Goal: Task Accomplishment & Management: Complete application form

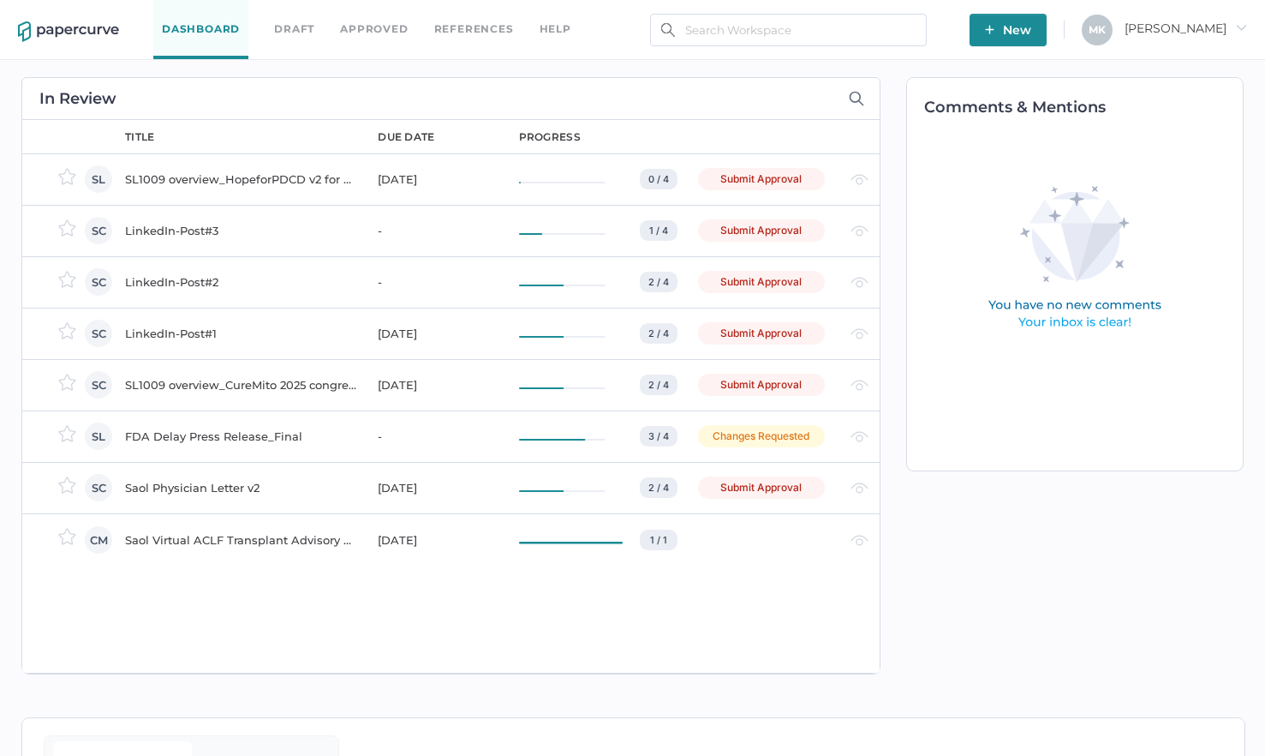
click at [177, 330] on div "LinkedIn-Post#1" at bounding box center [241, 333] width 232 height 21
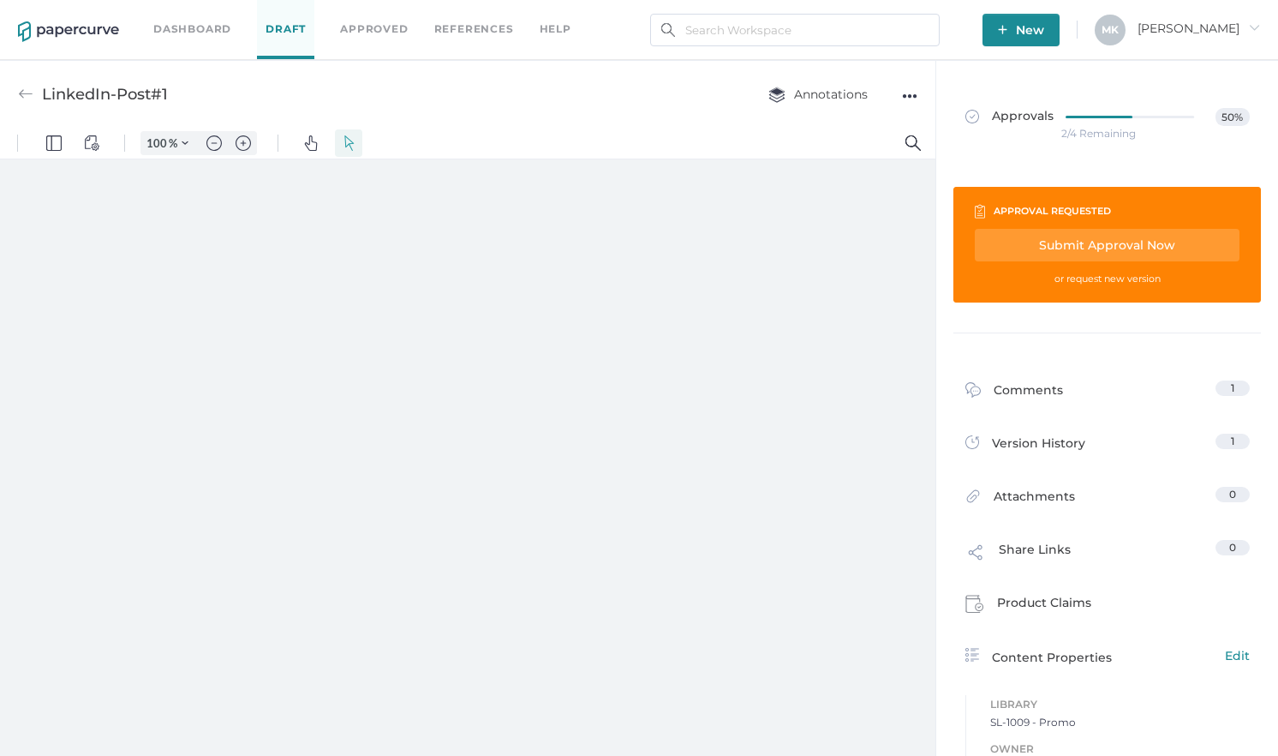
type input "161"
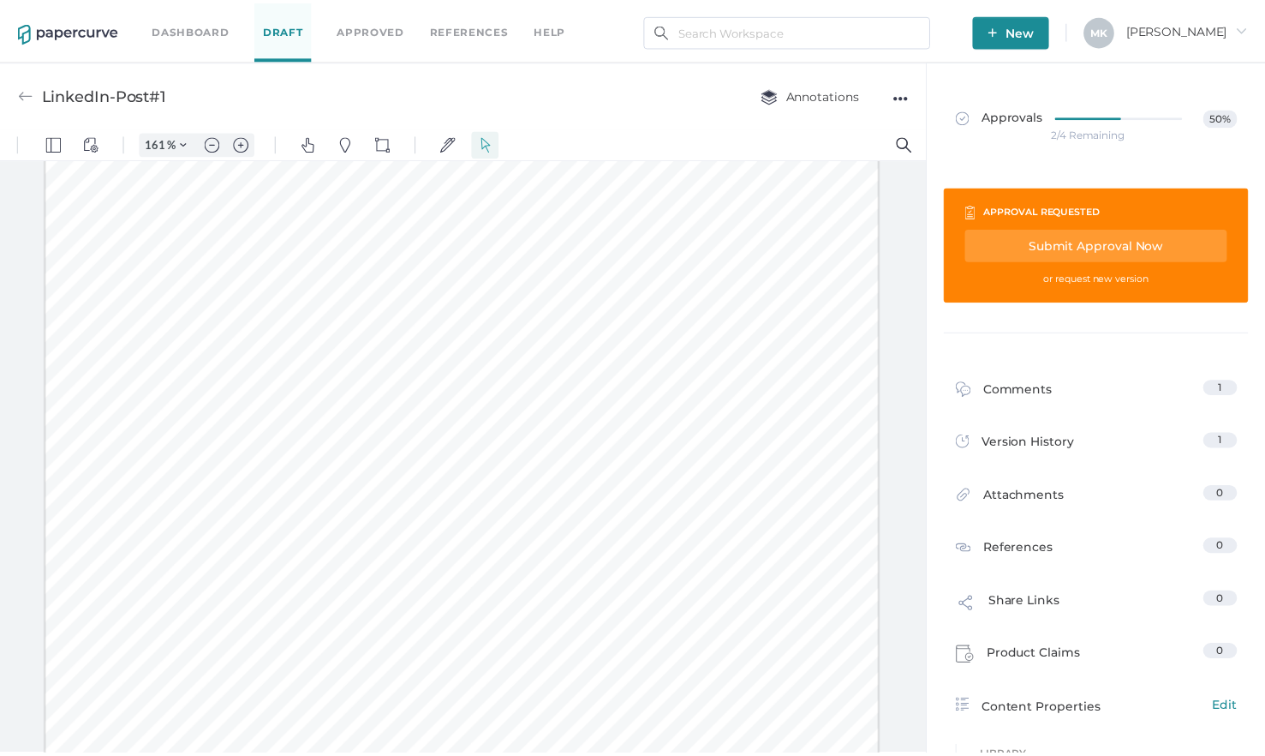
scroll to position [248, 0]
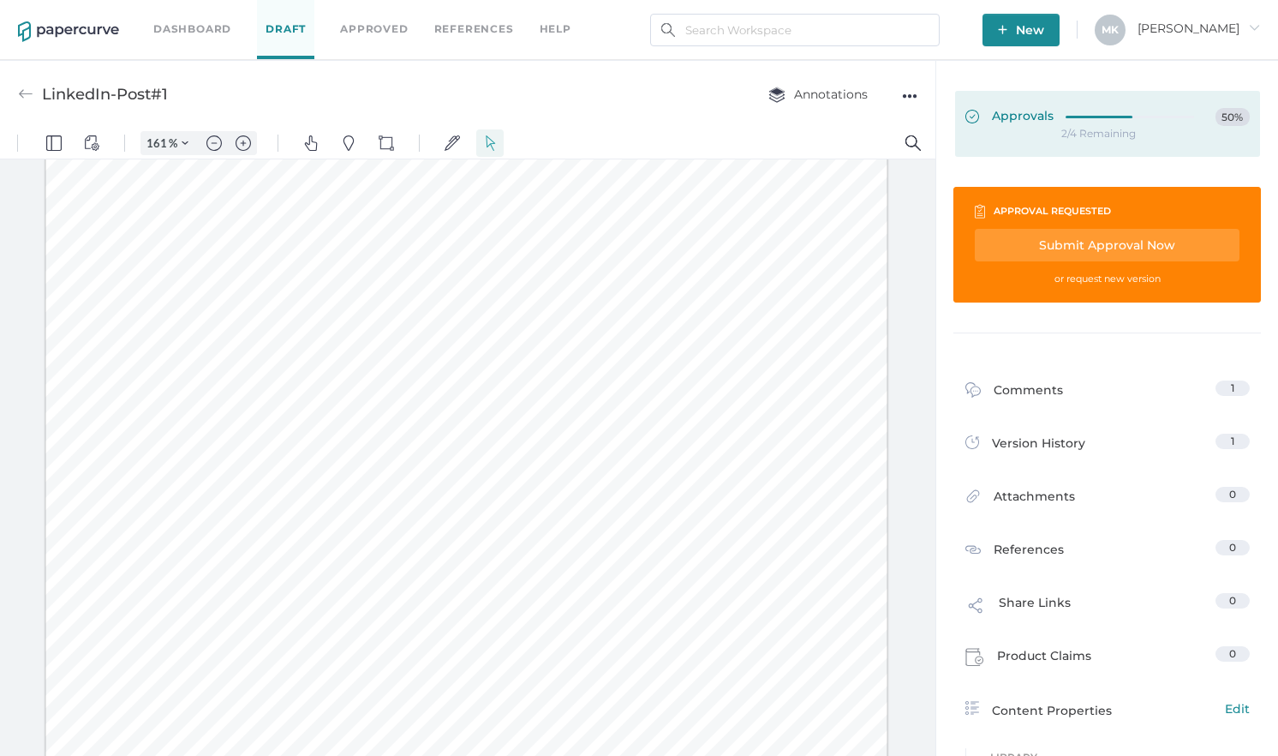
click at [1018, 109] on span "Approvals" at bounding box center [1010, 117] width 88 height 19
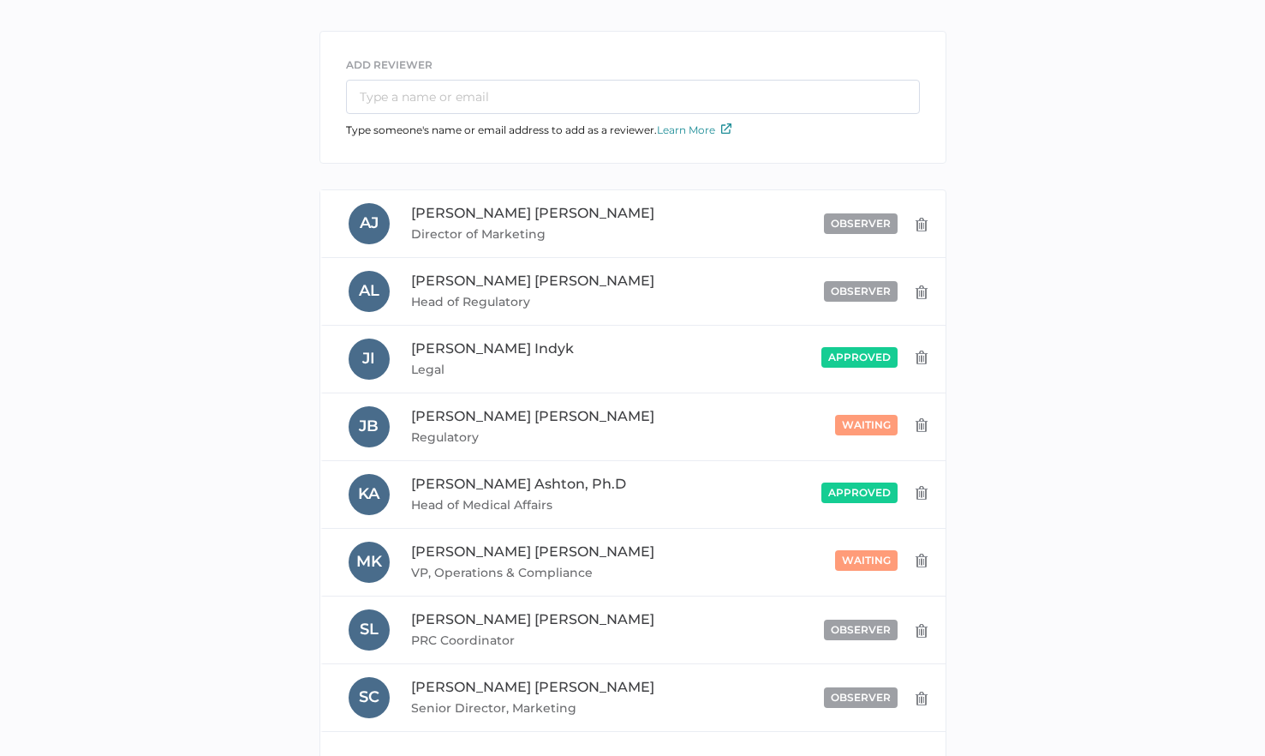
scroll to position [171, 0]
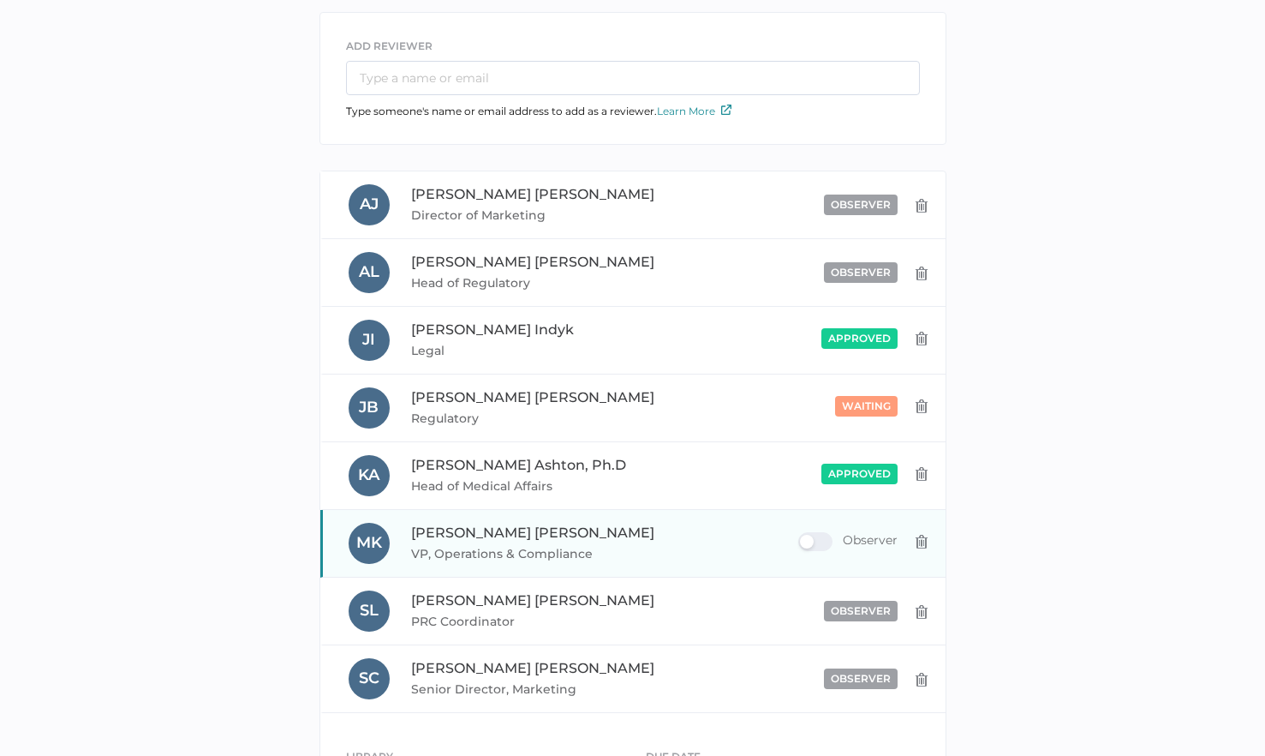
click at [495, 529] on span "[PERSON_NAME]" at bounding box center [532, 532] width 243 height 16
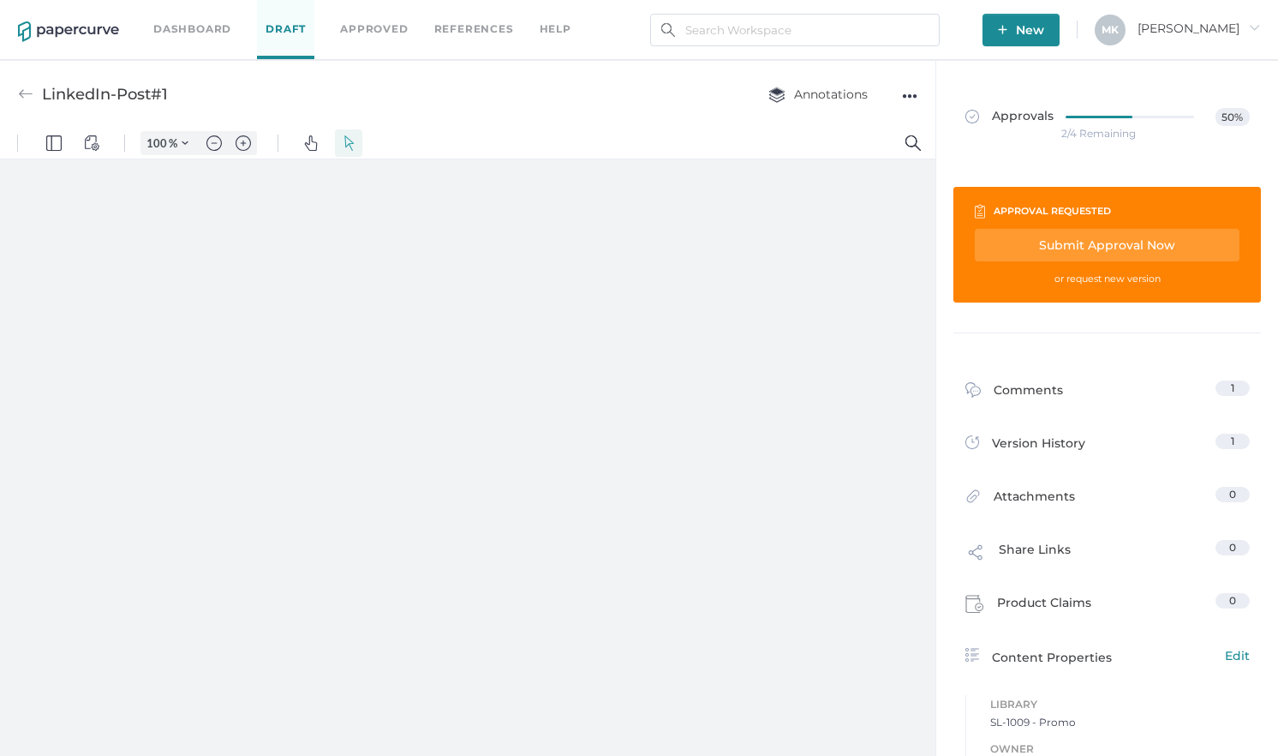
click at [1114, 241] on div "Submit Approval Now" at bounding box center [1107, 245] width 265 height 33
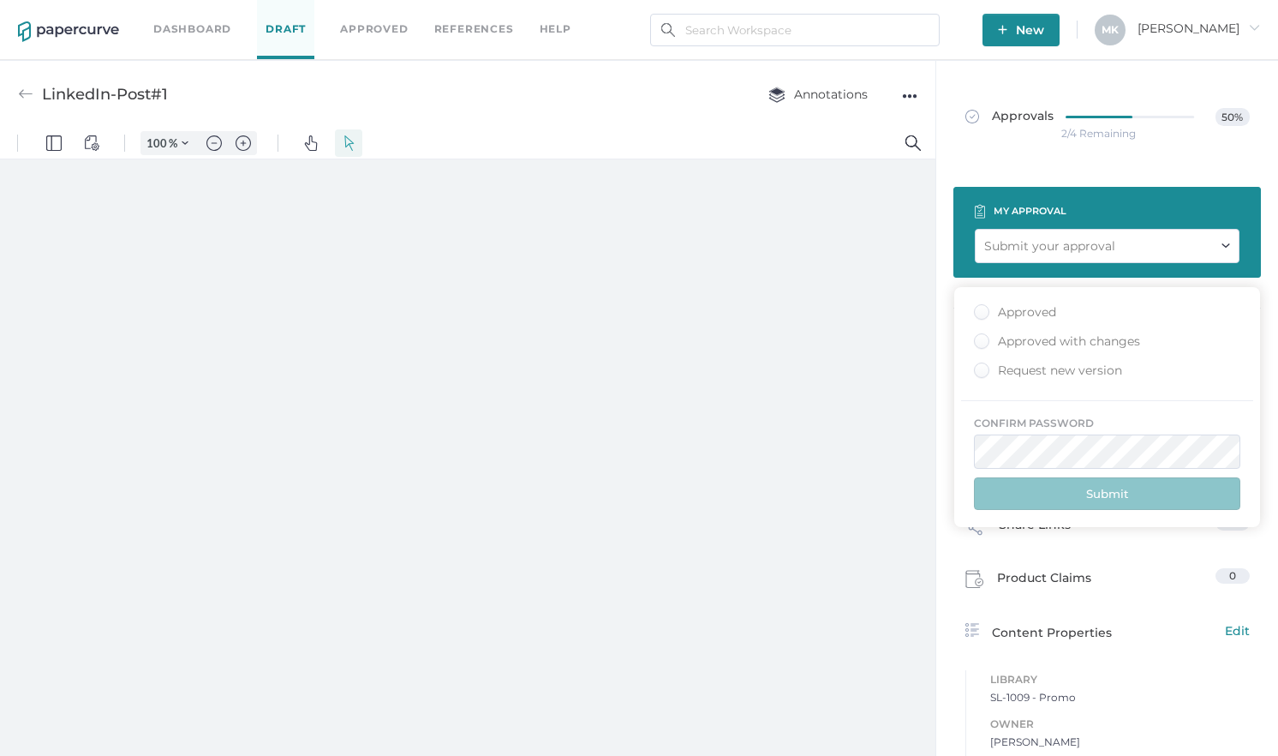
type input "161"
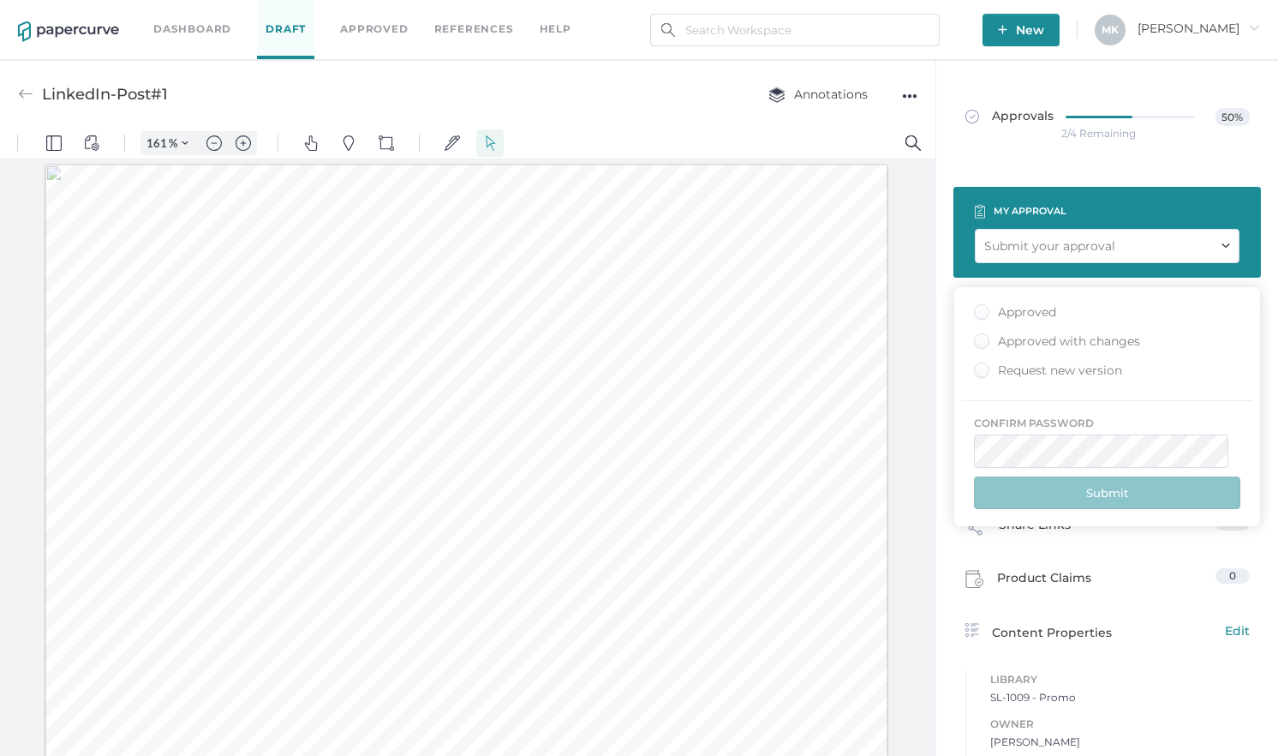
scroll to position [1, 0]
click at [1038, 318] on div "Approved" at bounding box center [1015, 312] width 82 height 16
click at [978, 307] on input "Approved" at bounding box center [978, 307] width 0 height 0
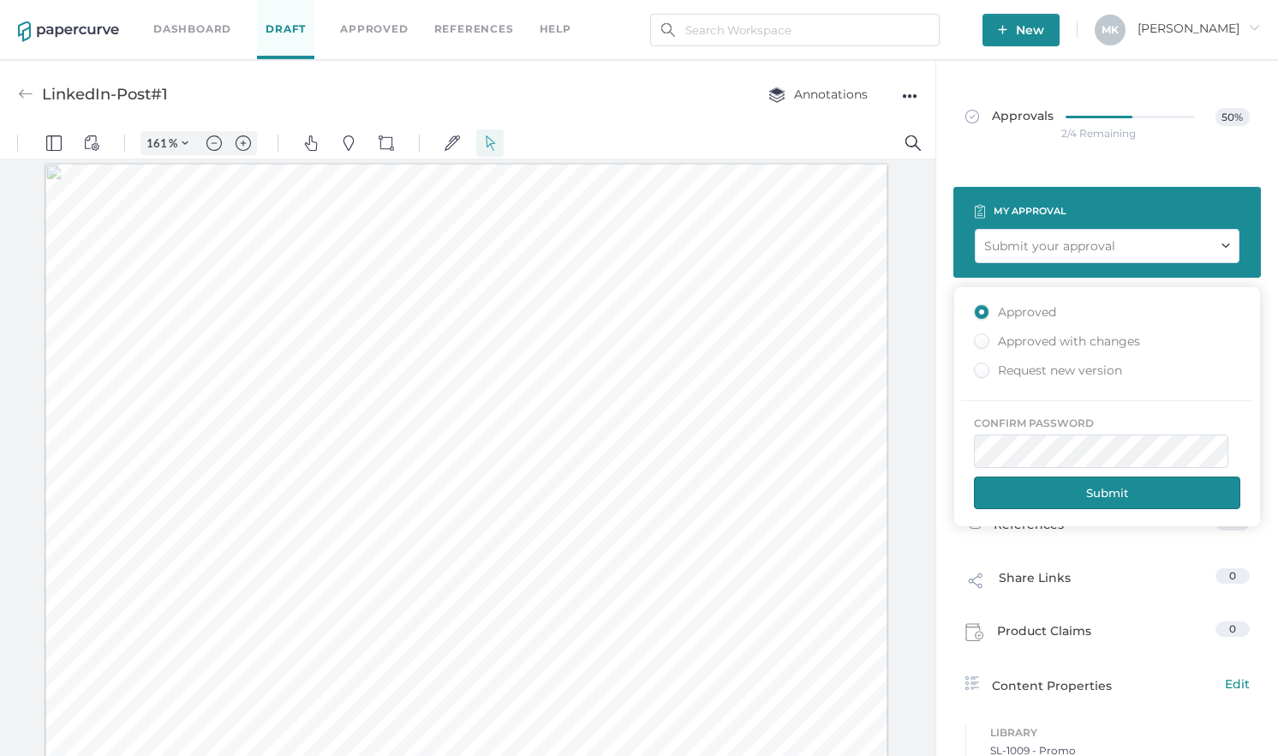
click at [1084, 495] on button "Submit" at bounding box center [1107, 492] width 266 height 33
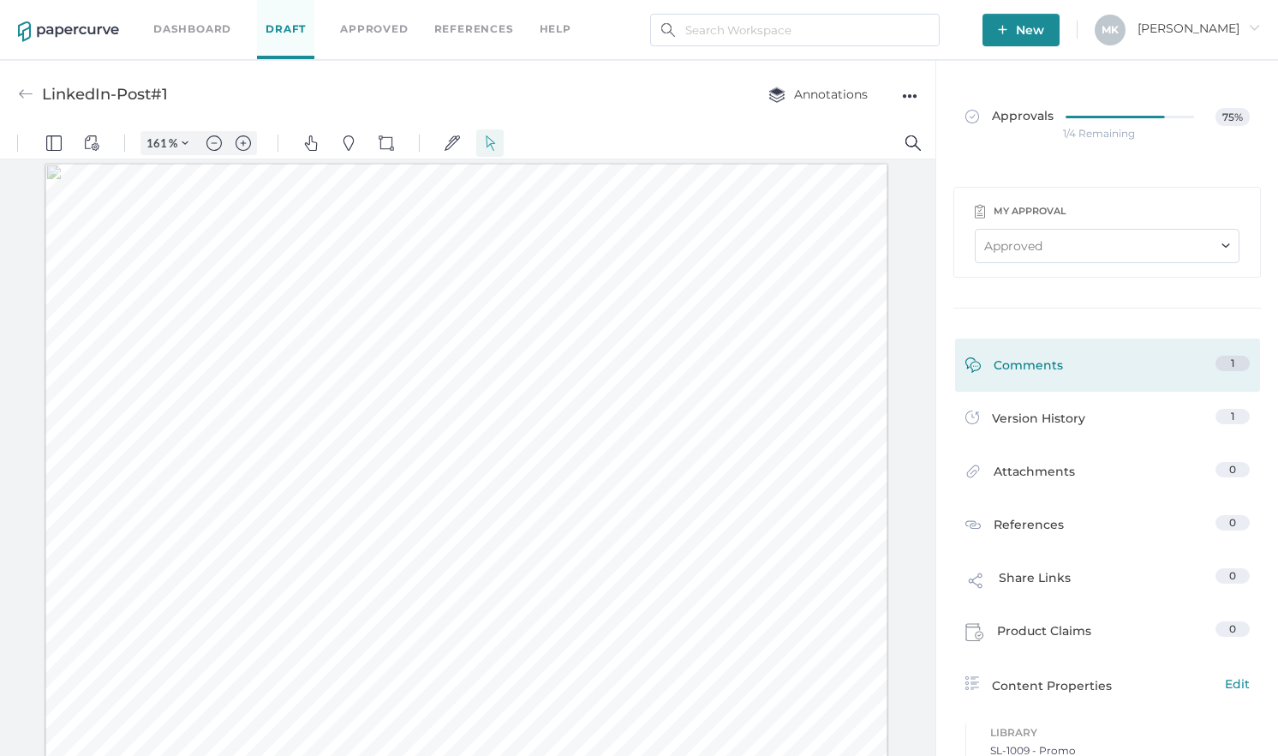
click at [1092, 374] on link "Comments 1" at bounding box center [1108, 369] width 284 height 27
